Goal: Register for event/course

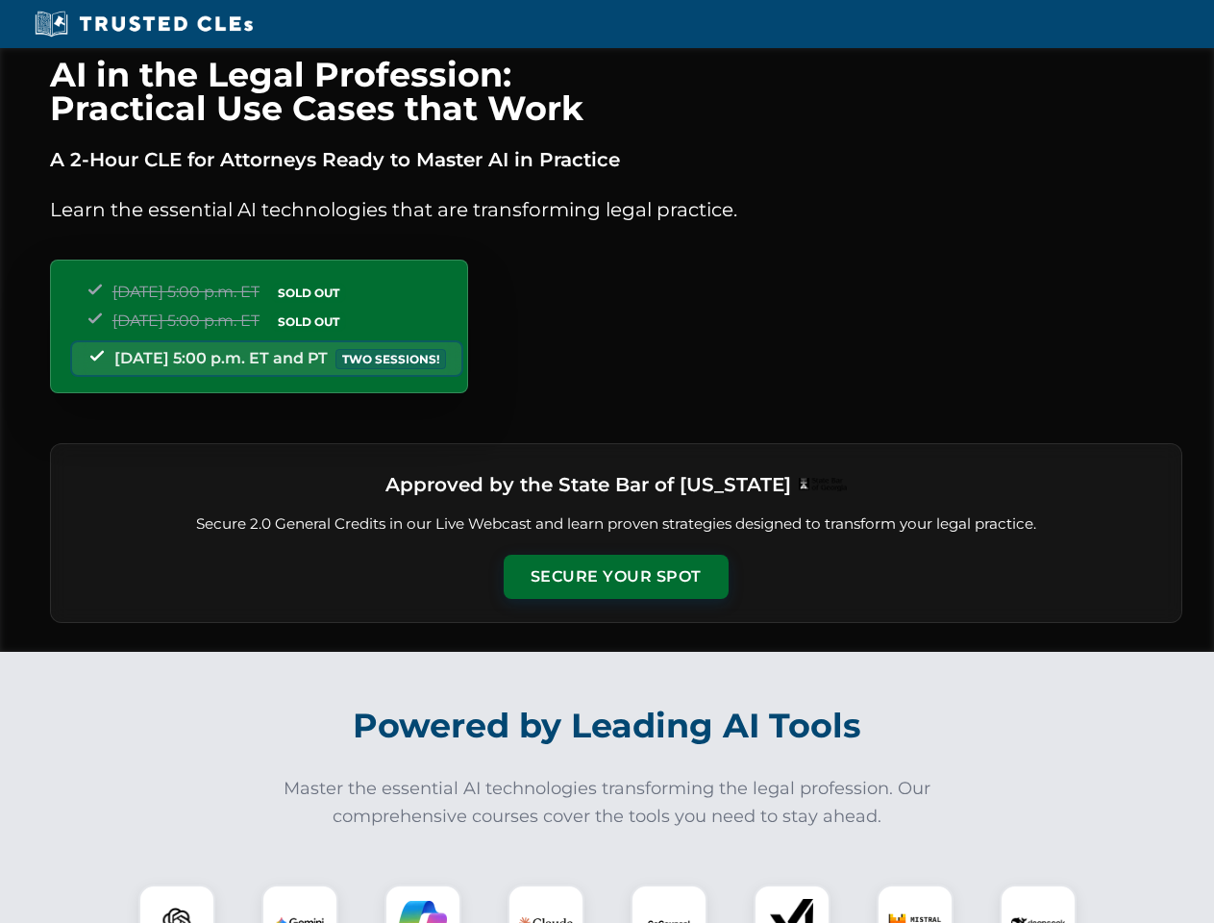
click at [615, 577] on button "Secure Your Spot" at bounding box center [616, 577] width 225 height 44
click at [177, 903] on img at bounding box center [177, 923] width 56 height 56
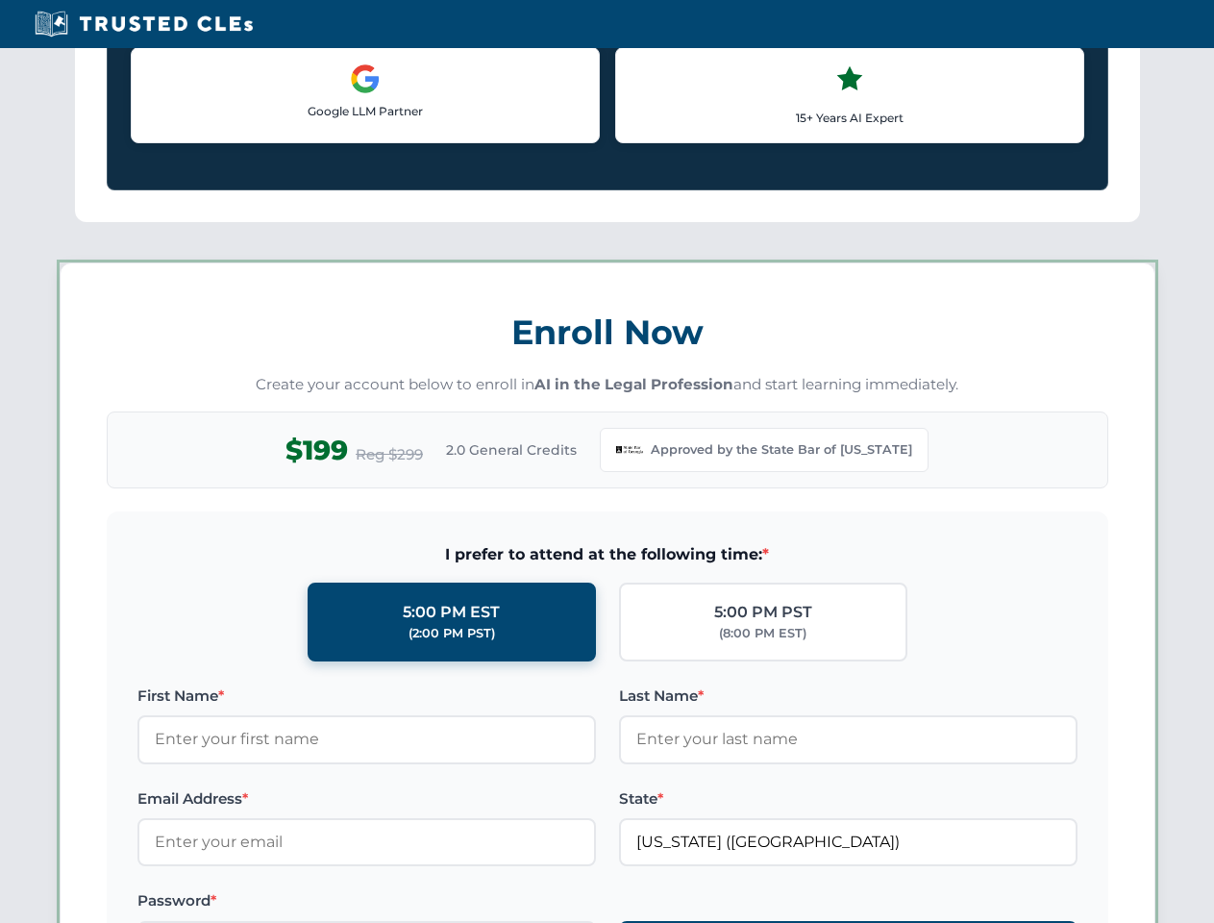
click at [423, 903] on label "Password *" at bounding box center [366, 900] width 458 height 23
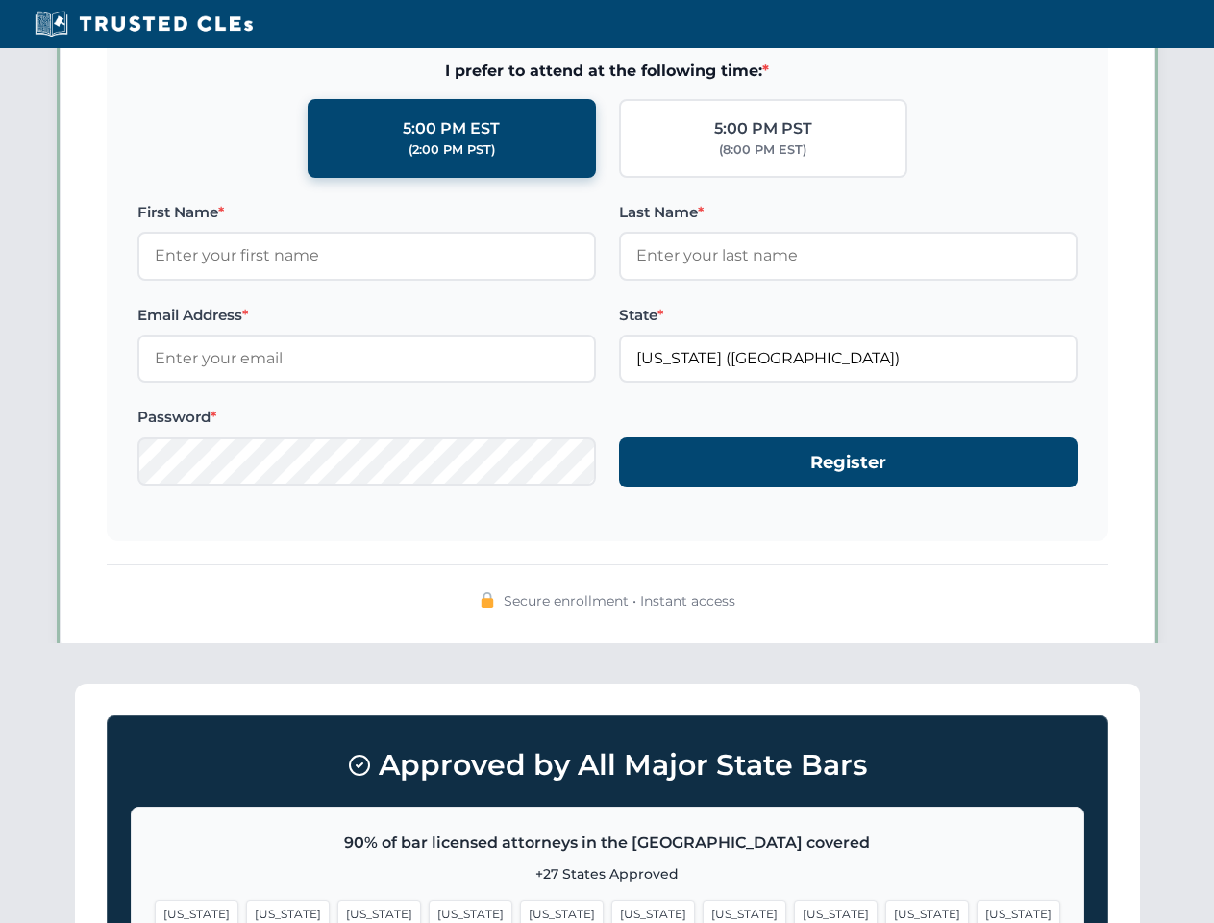
click at [885, 903] on span "[US_STATE]" at bounding box center [927, 914] width 84 height 28
